Goal: Find specific page/section: Find specific page/section

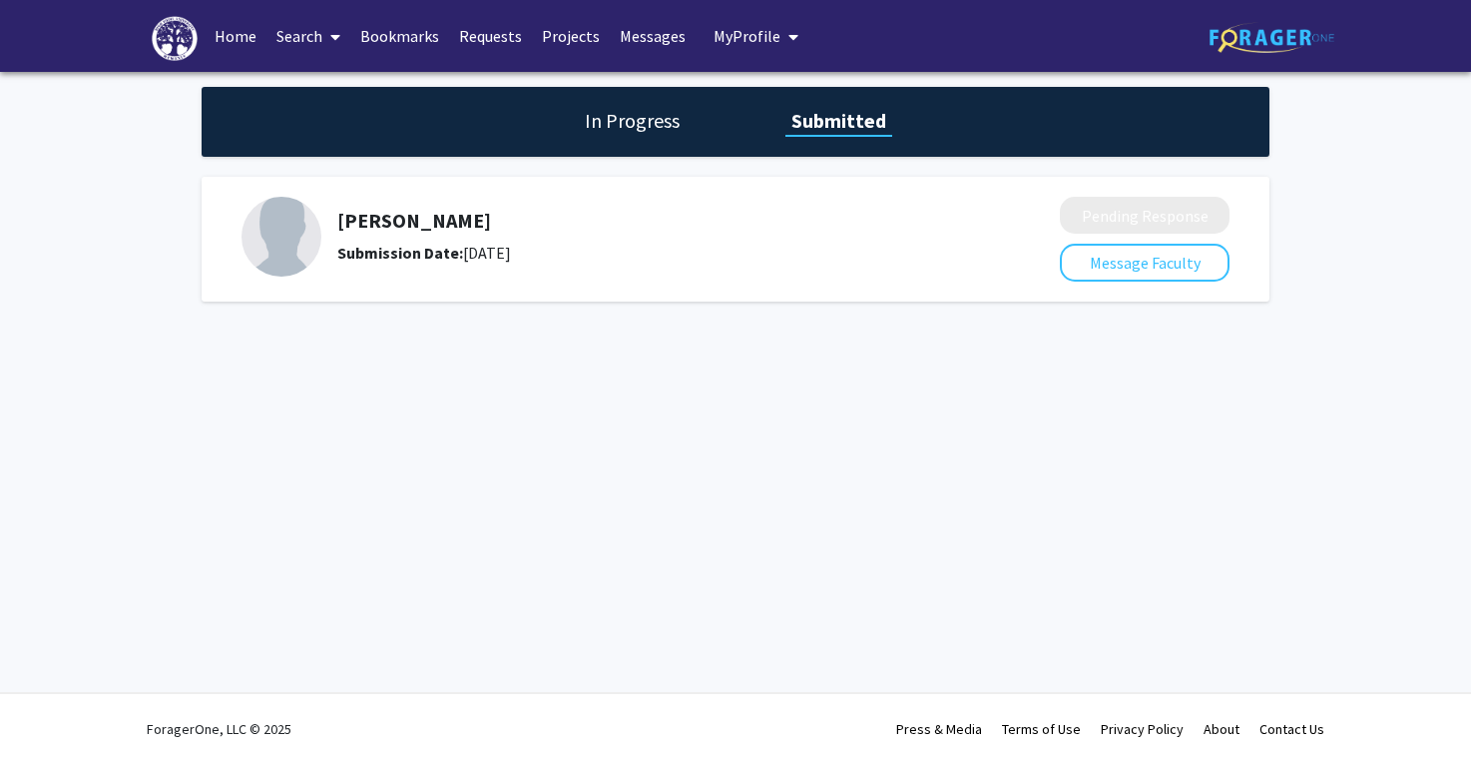
click at [641, 29] on link "Messages" at bounding box center [653, 36] width 86 height 70
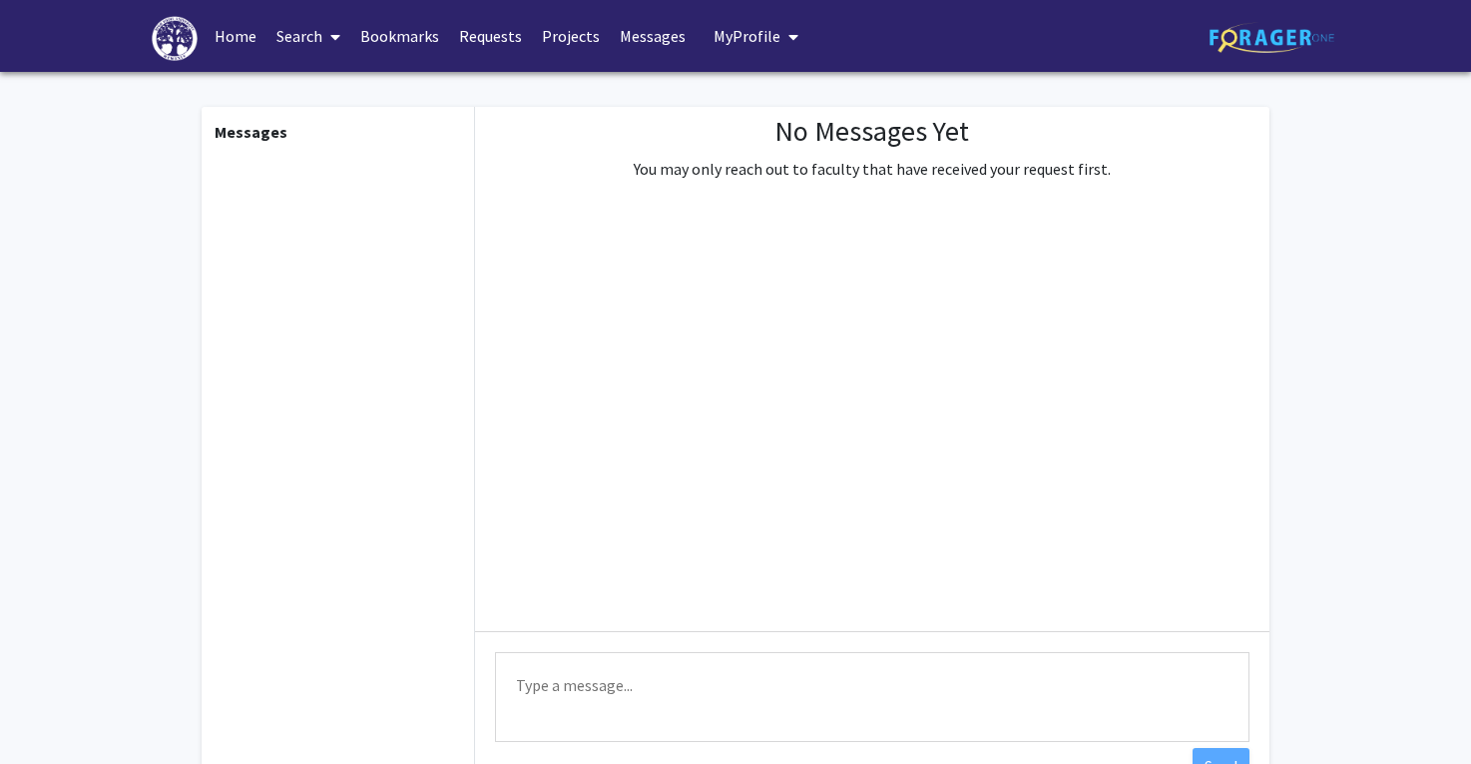
click at [481, 43] on link "Requests" at bounding box center [490, 36] width 83 height 70
